Goal: Check status: Check status

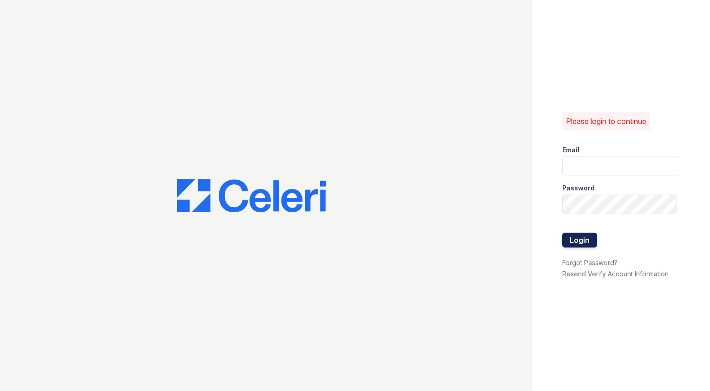
type input "[EMAIL_ADDRESS][DOMAIN_NAME]"
click at [582, 236] on button "Login" at bounding box center [579, 240] width 35 height 15
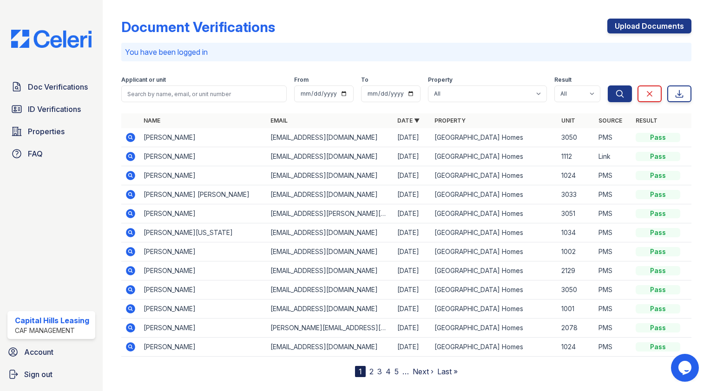
click at [128, 228] on icon at bounding box center [130, 232] width 11 height 11
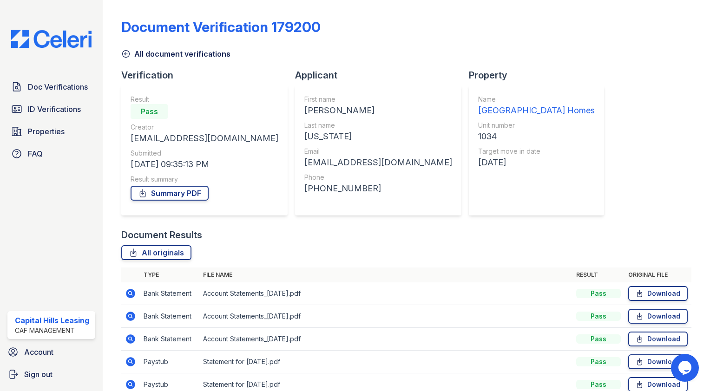
scroll to position [68, 0]
